Goal: Task Accomplishment & Management: Use online tool/utility

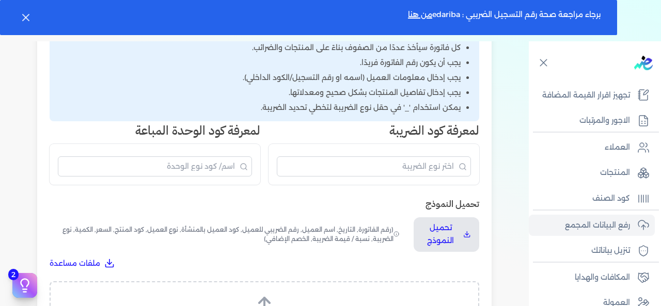
scroll to position [258, 0]
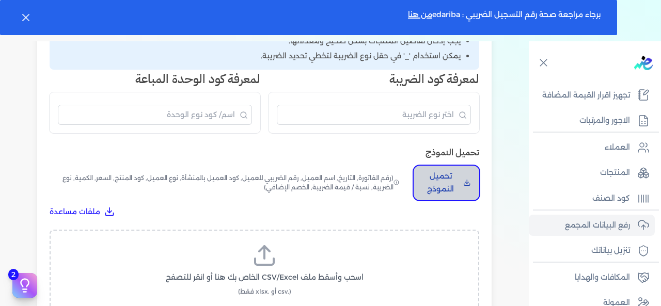
click at [438, 168] on button "تحميل النموذج" at bounding box center [447, 183] width 66 height 35
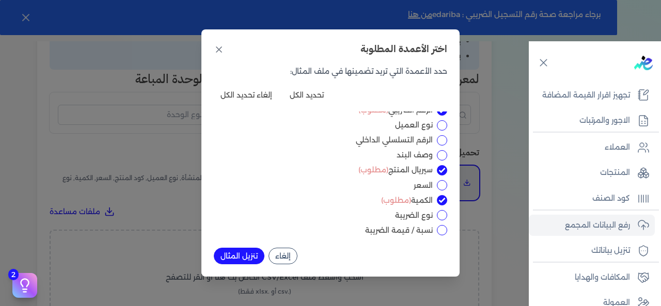
scroll to position [0, 0]
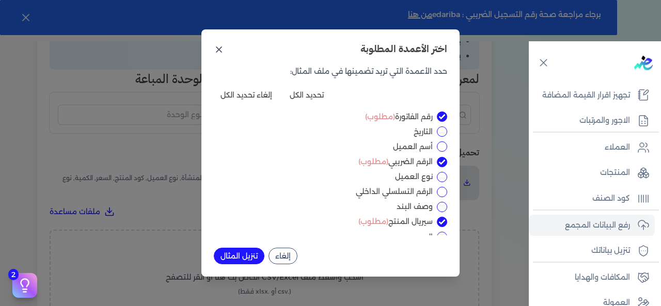
click at [221, 48] on icon at bounding box center [218, 49] width 5 height 5
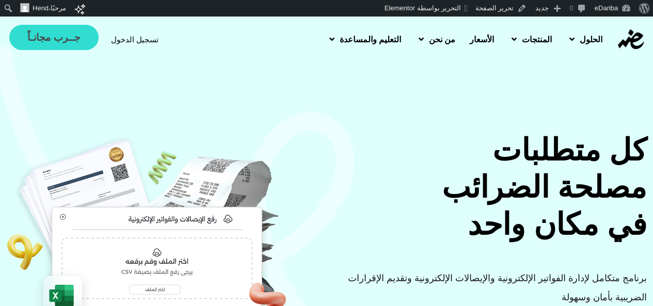
click at [56, 47] on link "جــرب مجانـاً" at bounding box center [53, 37] width 89 height 25
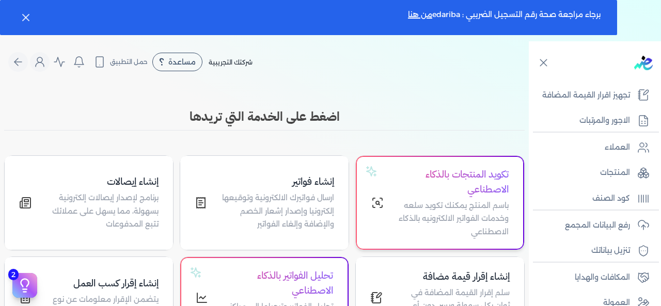
scroll to position [52, 0]
